Goal: Information Seeking & Learning: Check status

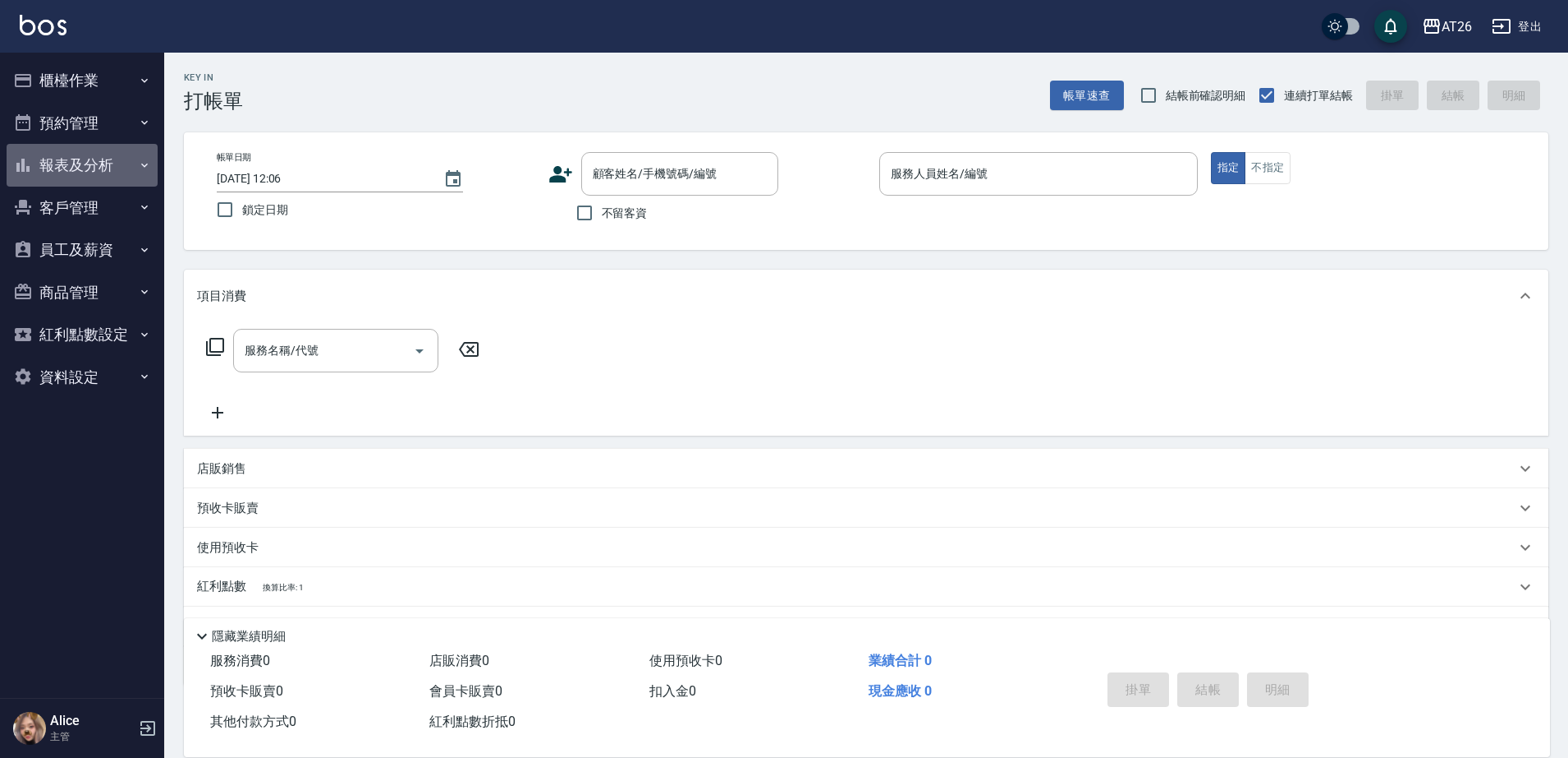
click at [149, 165] on icon "button" at bounding box center [144, 165] width 13 height 13
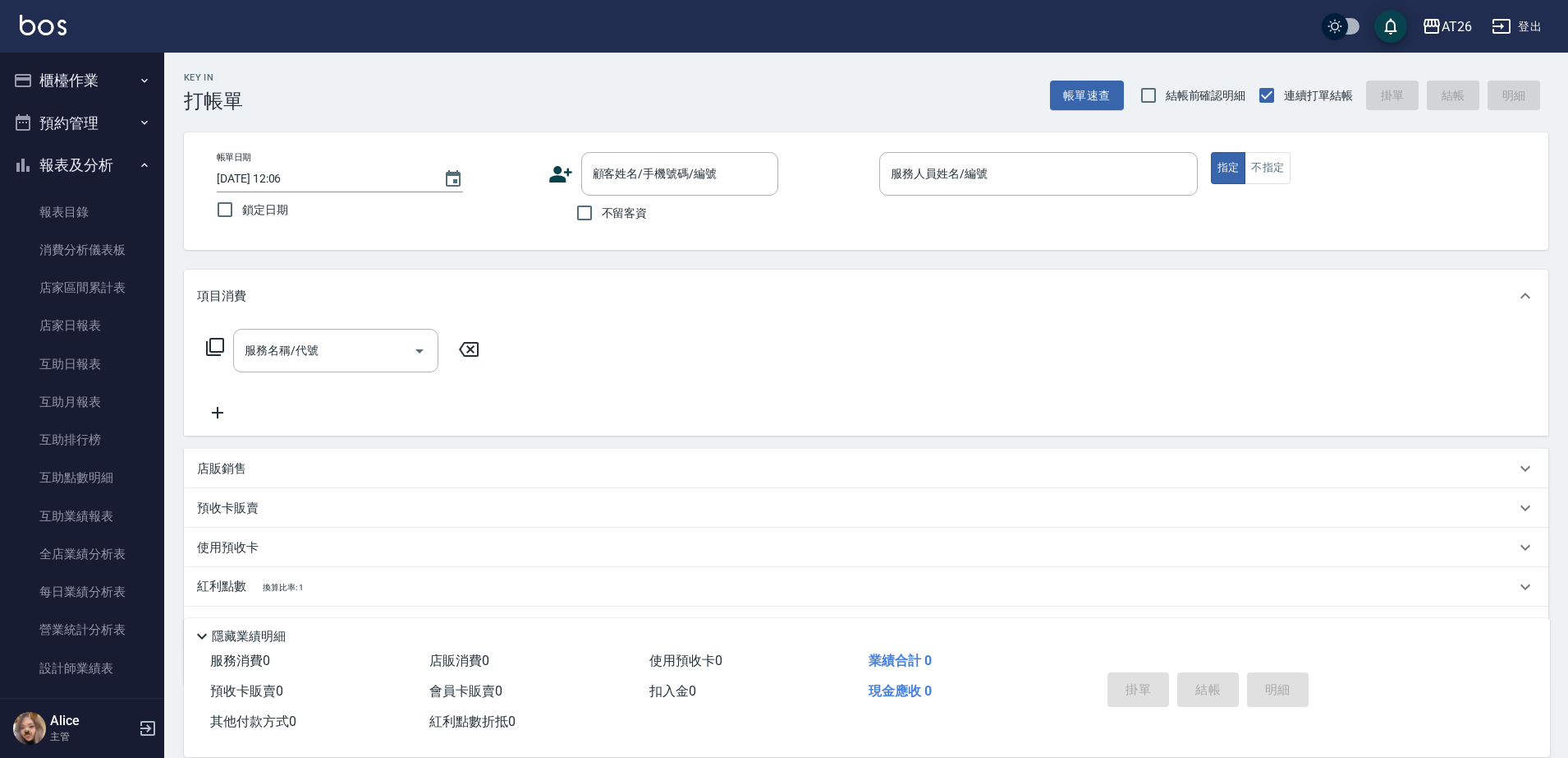
click at [128, 87] on button "櫃檯作業" at bounding box center [82, 80] width 151 height 43
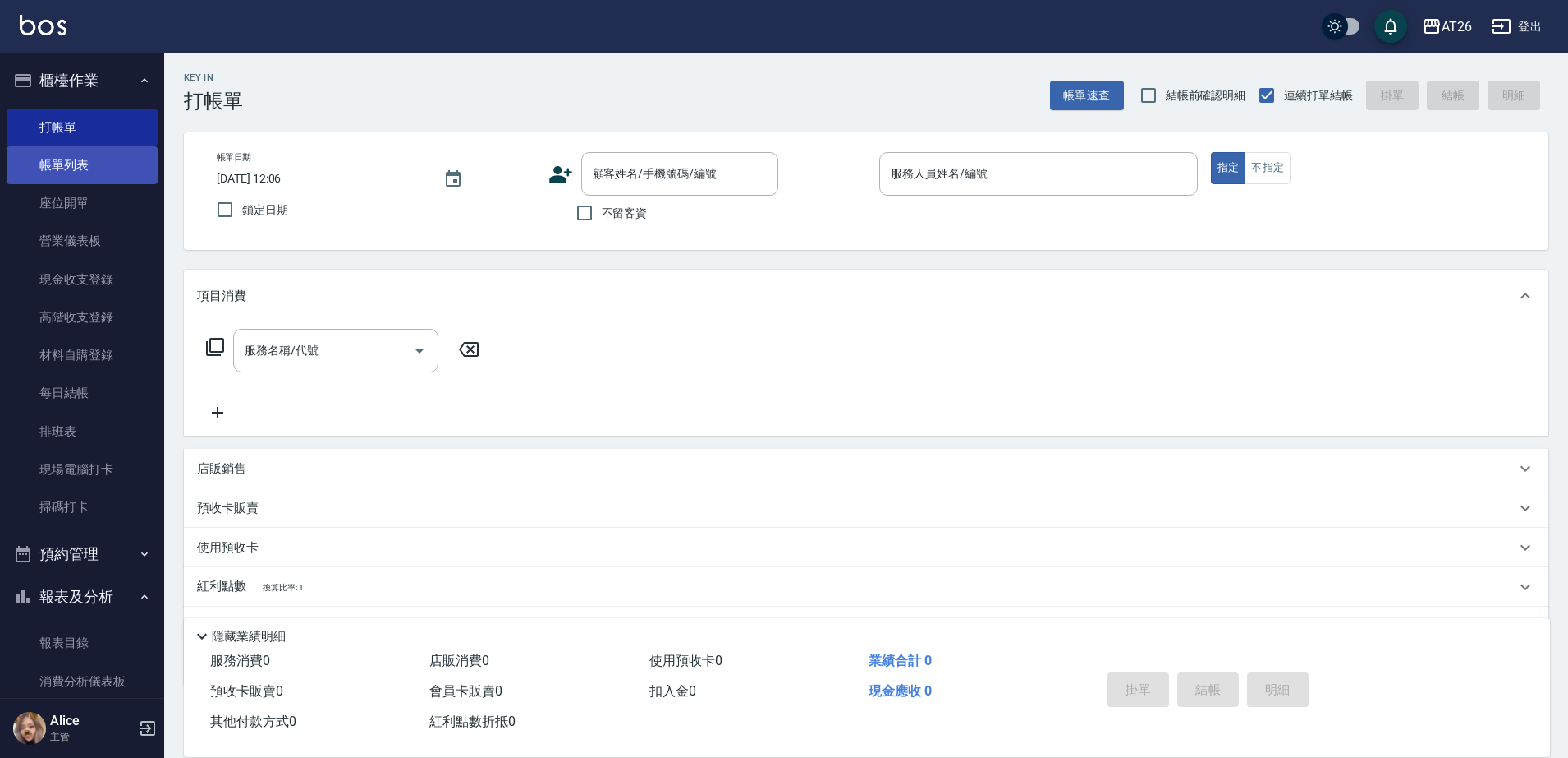
click at [95, 152] on link "帳單列表" at bounding box center [82, 165] width 151 height 38
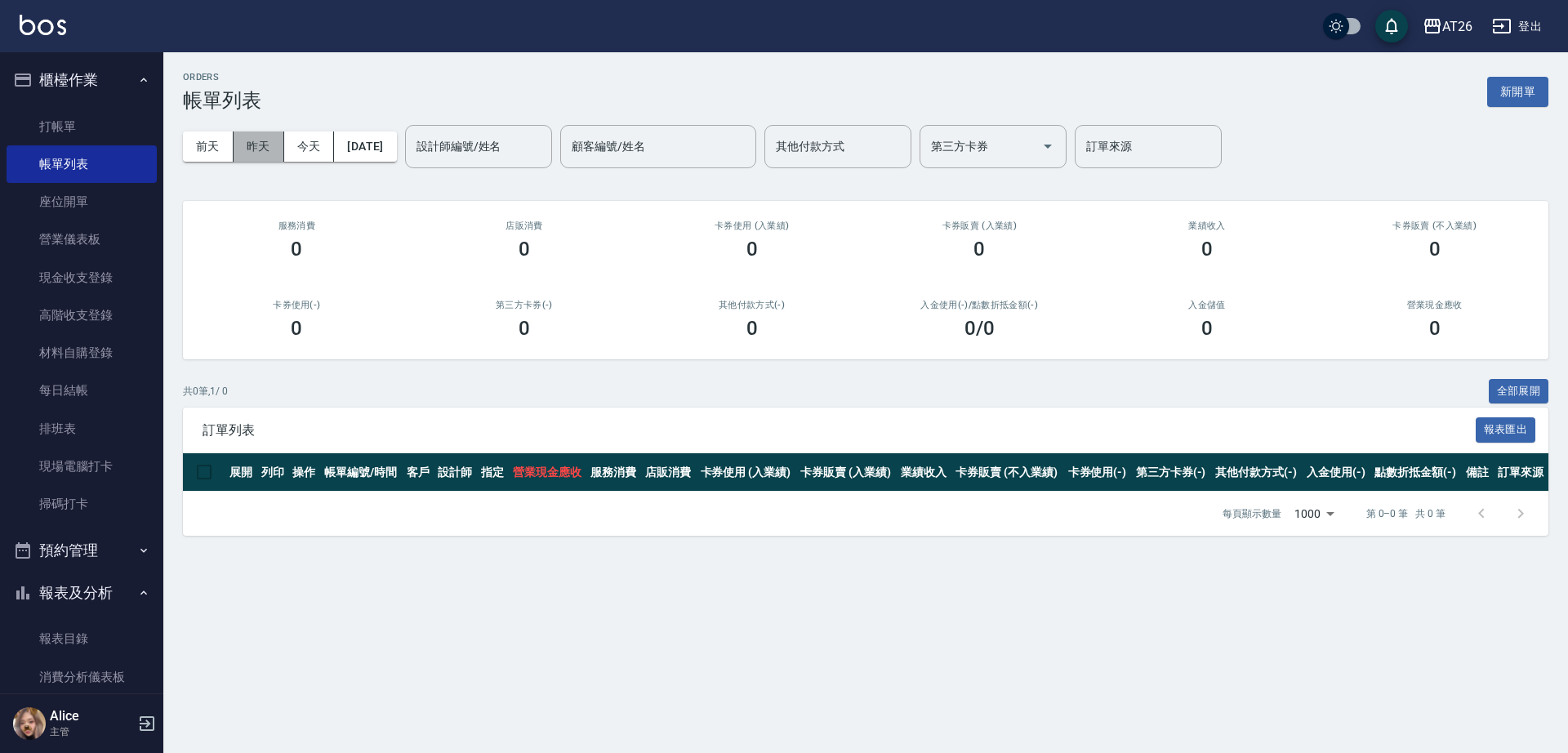
click at [263, 141] on button "昨天" at bounding box center [258, 146] width 51 height 30
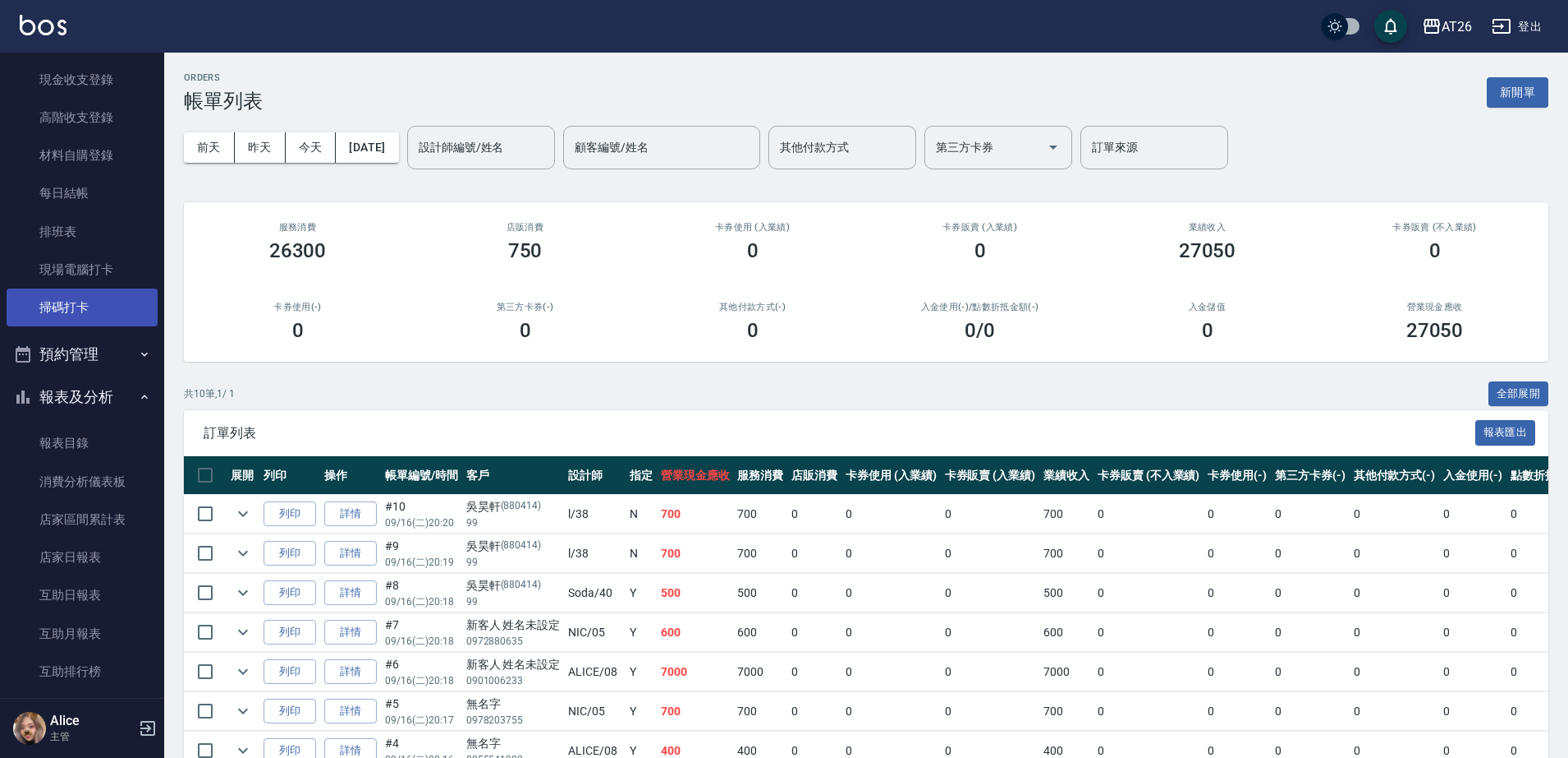
scroll to position [206, 0]
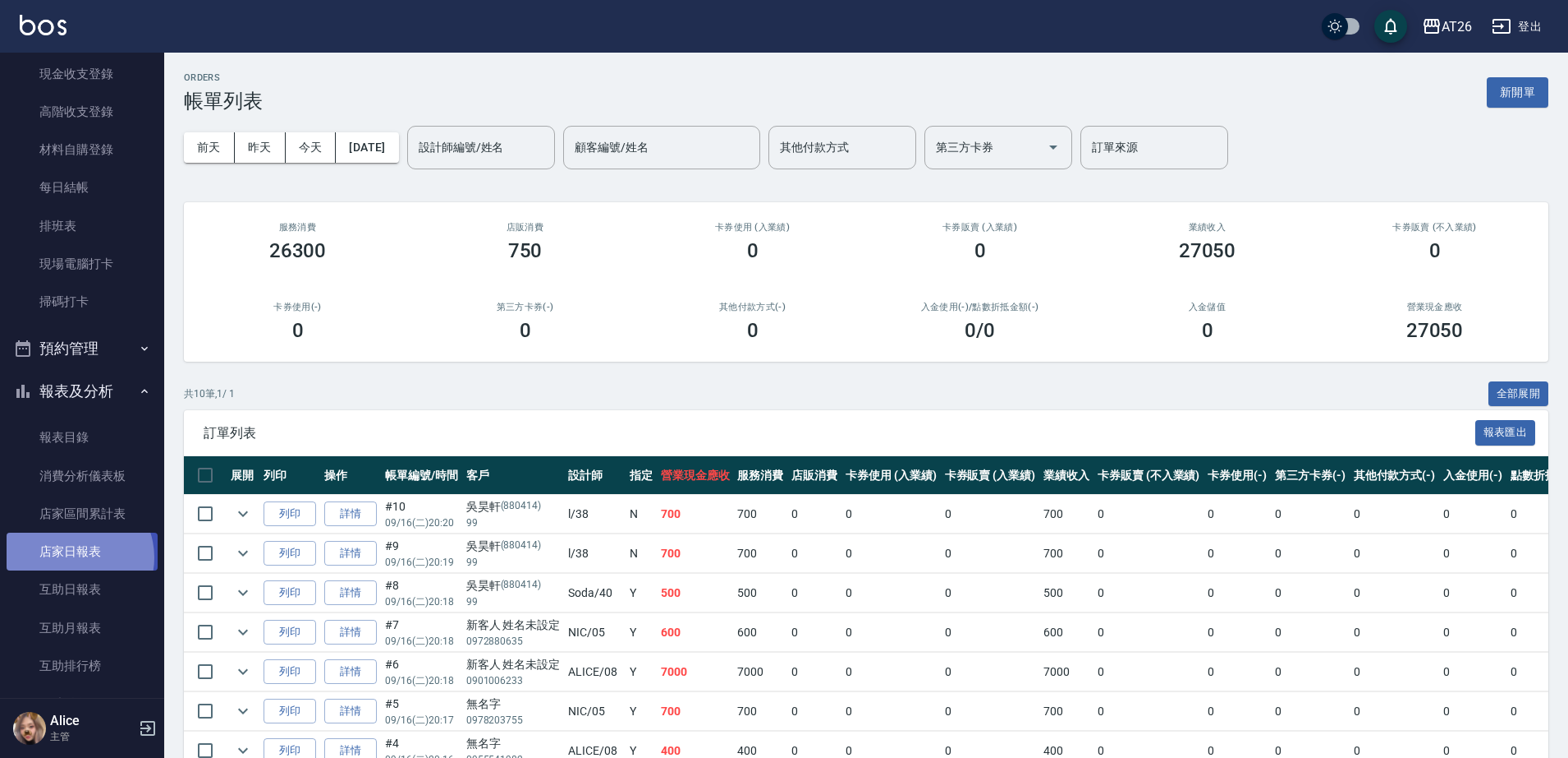
click at [73, 557] on link "店家日報表" at bounding box center [82, 551] width 151 height 38
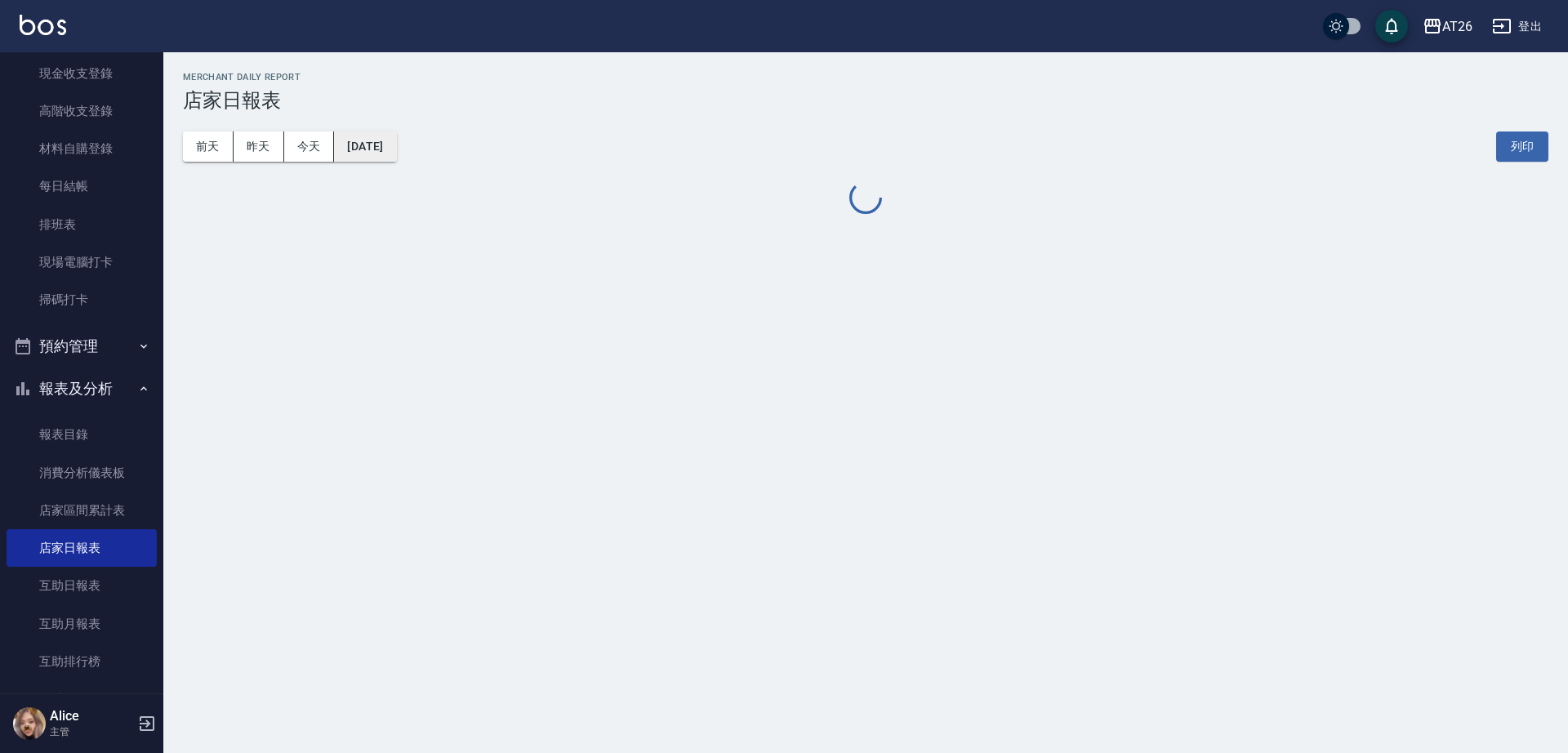
click at [396, 145] on button "[DATE]" at bounding box center [365, 146] width 63 height 30
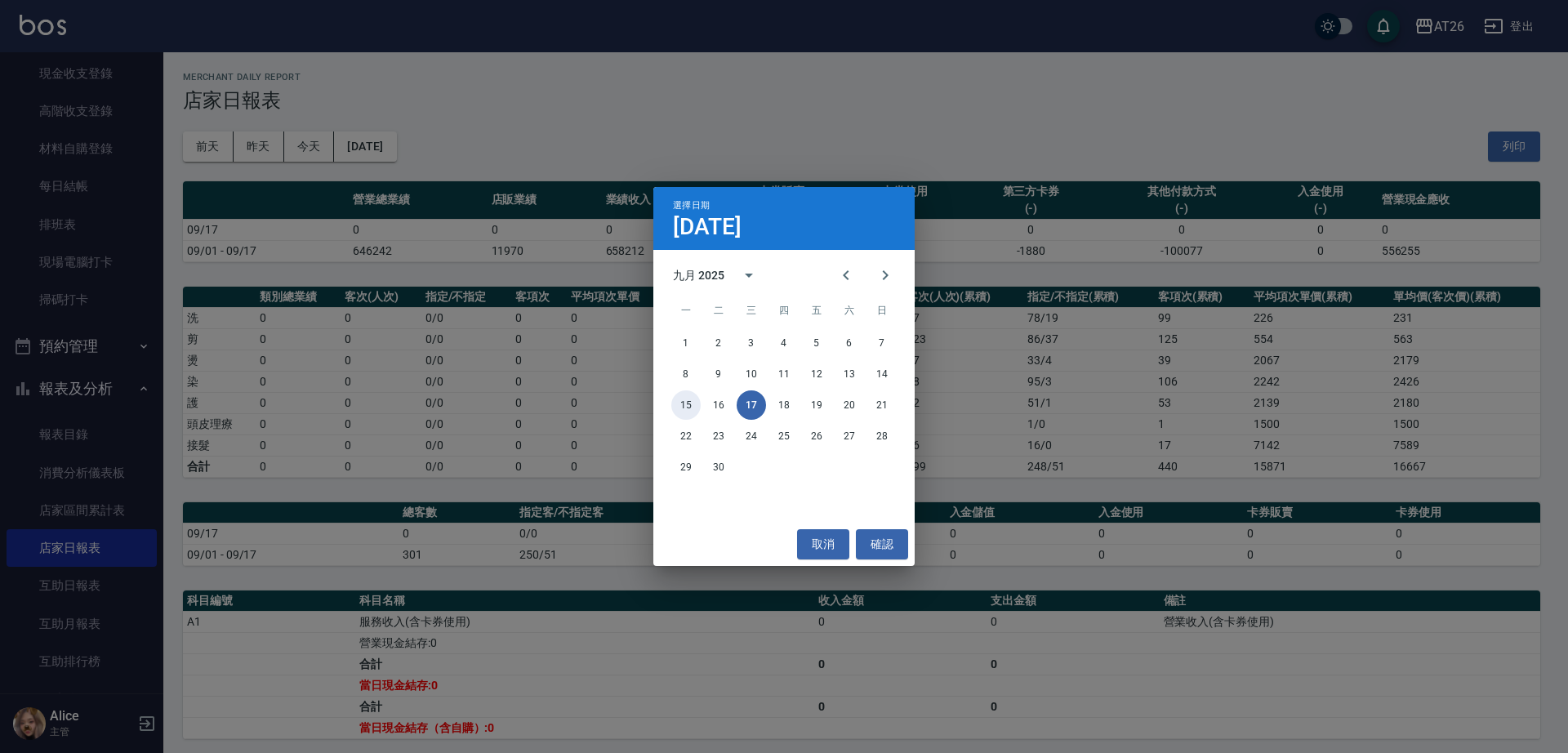
click at [680, 408] on button "15" at bounding box center [686, 405] width 30 height 30
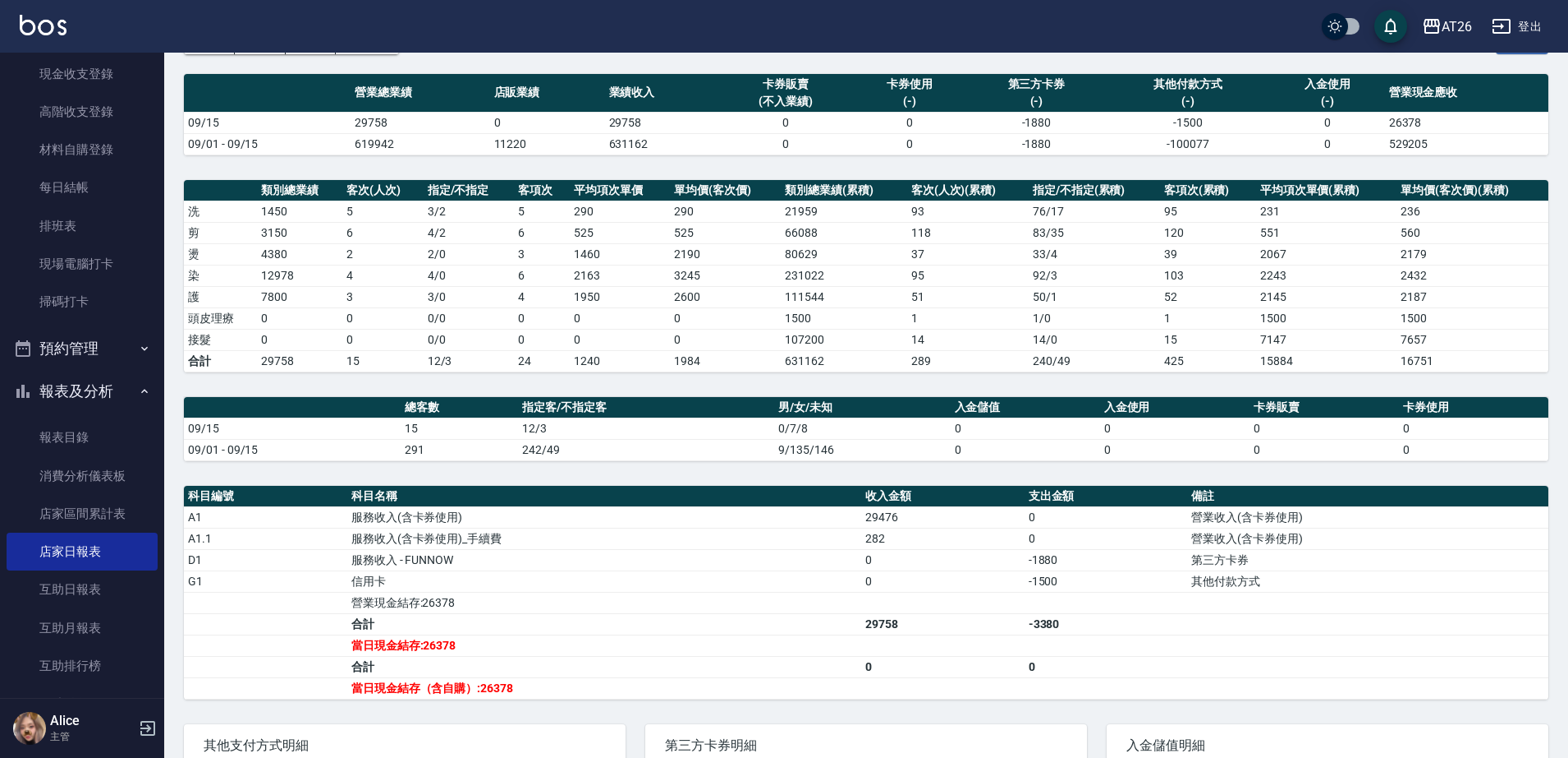
scroll to position [286, 0]
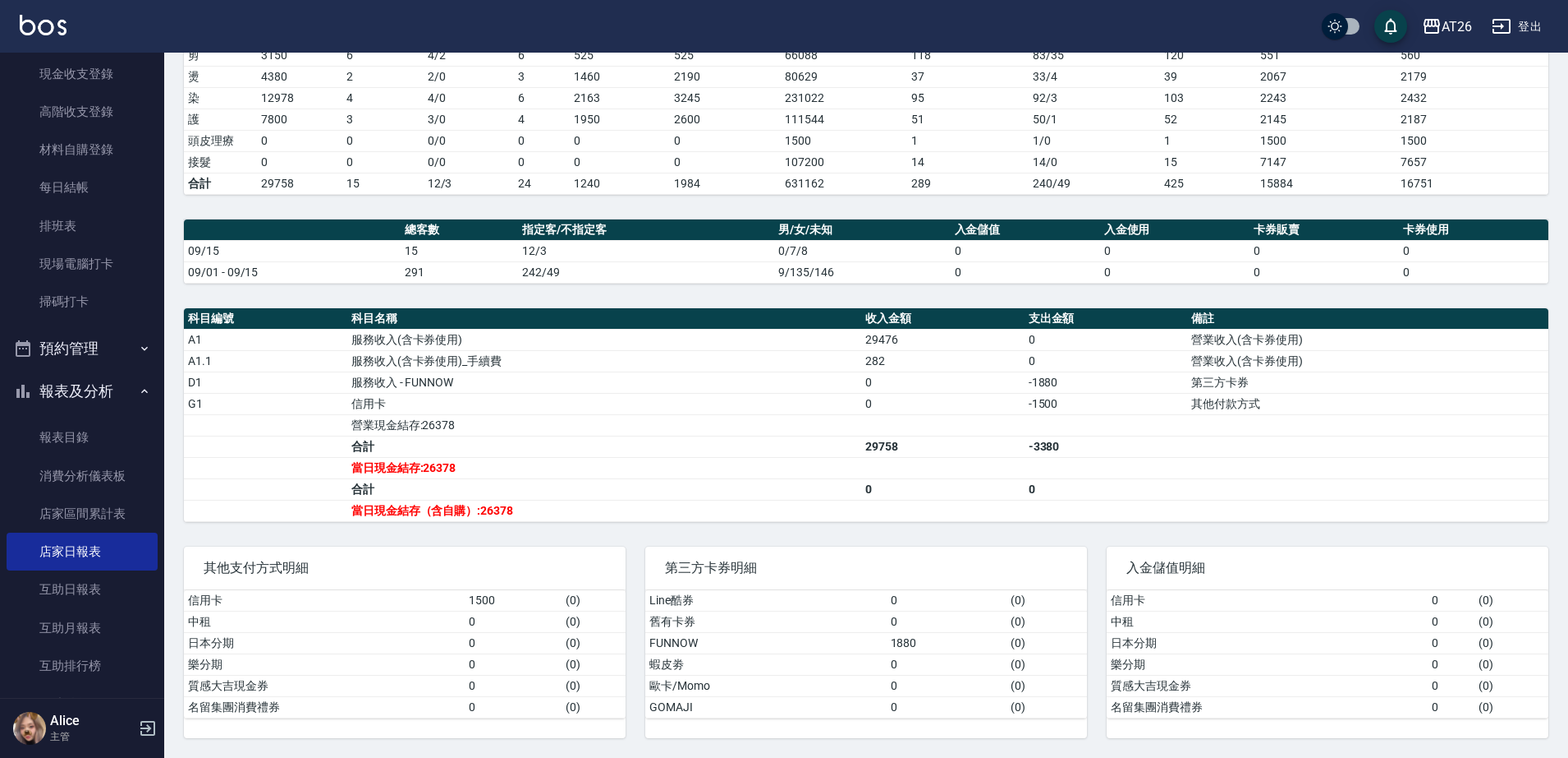
click at [685, 478] on td "合計" at bounding box center [604, 488] width 514 height 21
